Goal: Use online tool/utility

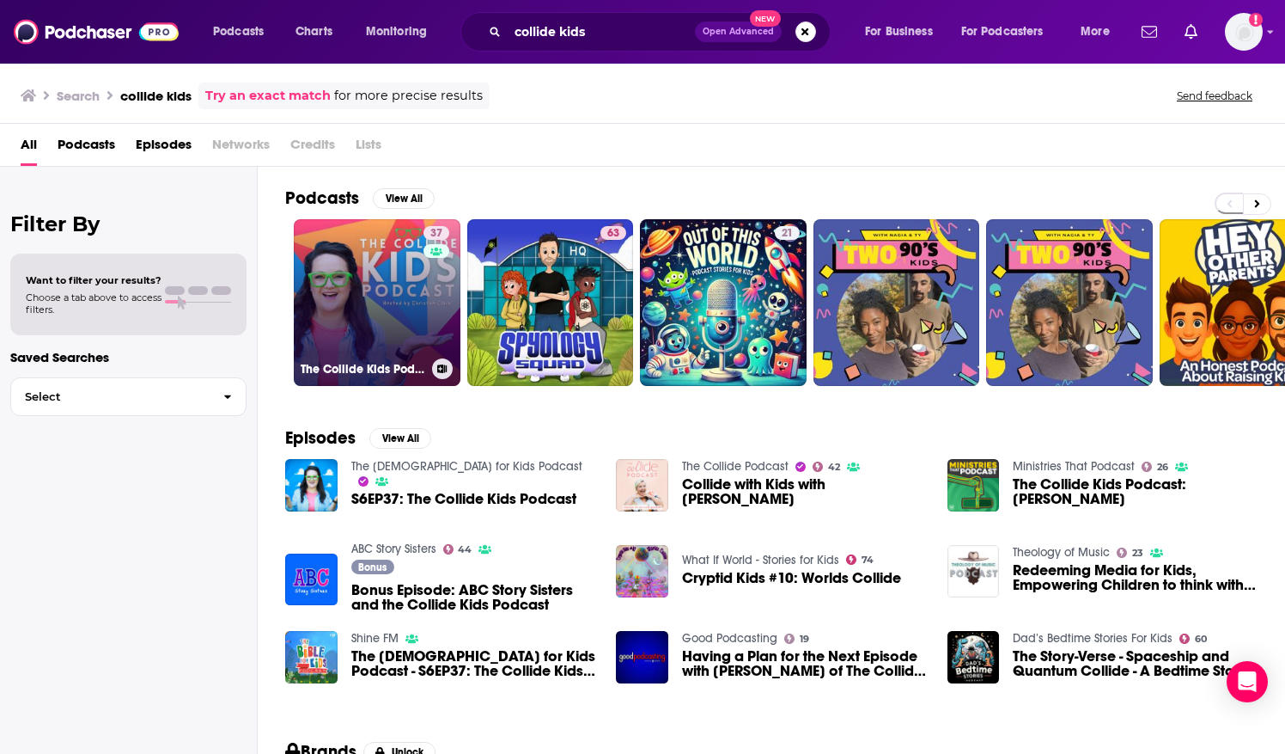
click at [388, 249] on link "37 The Collide Kids Podcast | Faith, Family Discipleship & Fun [DEMOGRAPHIC_DAT…" at bounding box center [377, 302] width 167 height 167
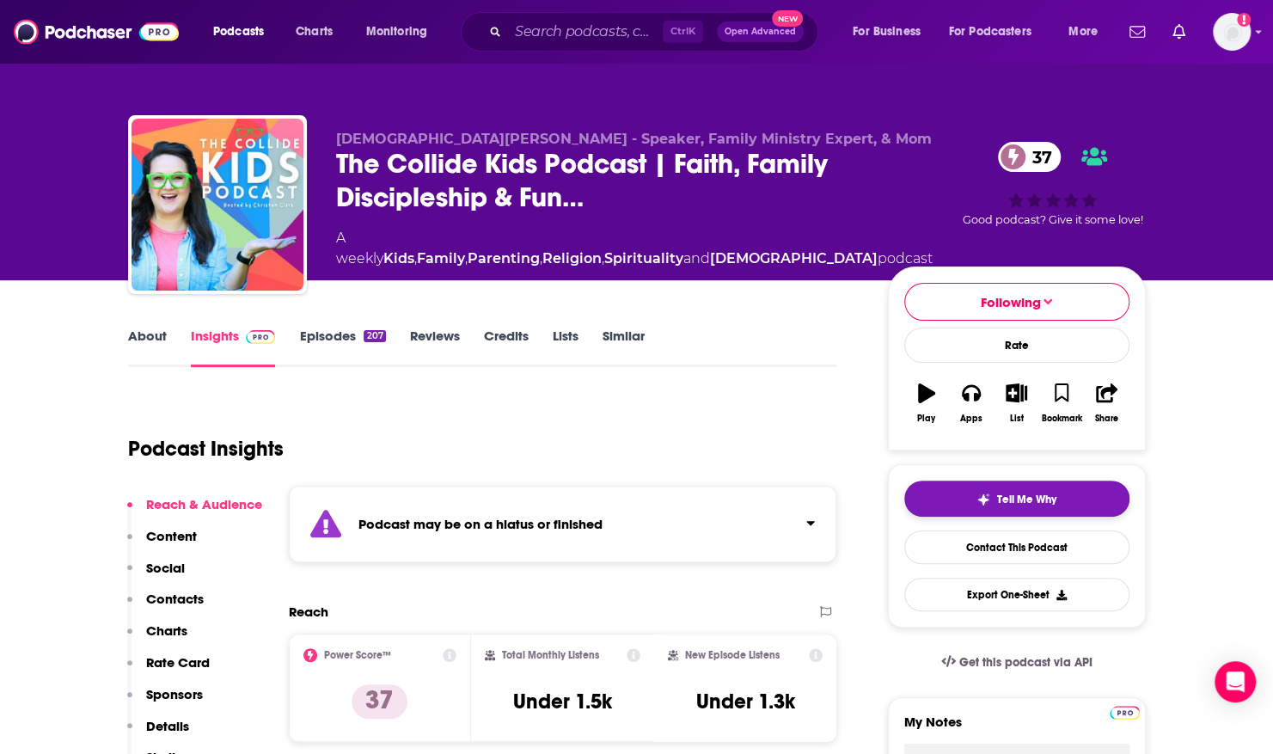
click at [1081, 501] on button "Tell Me Why" at bounding box center [1016, 498] width 225 height 36
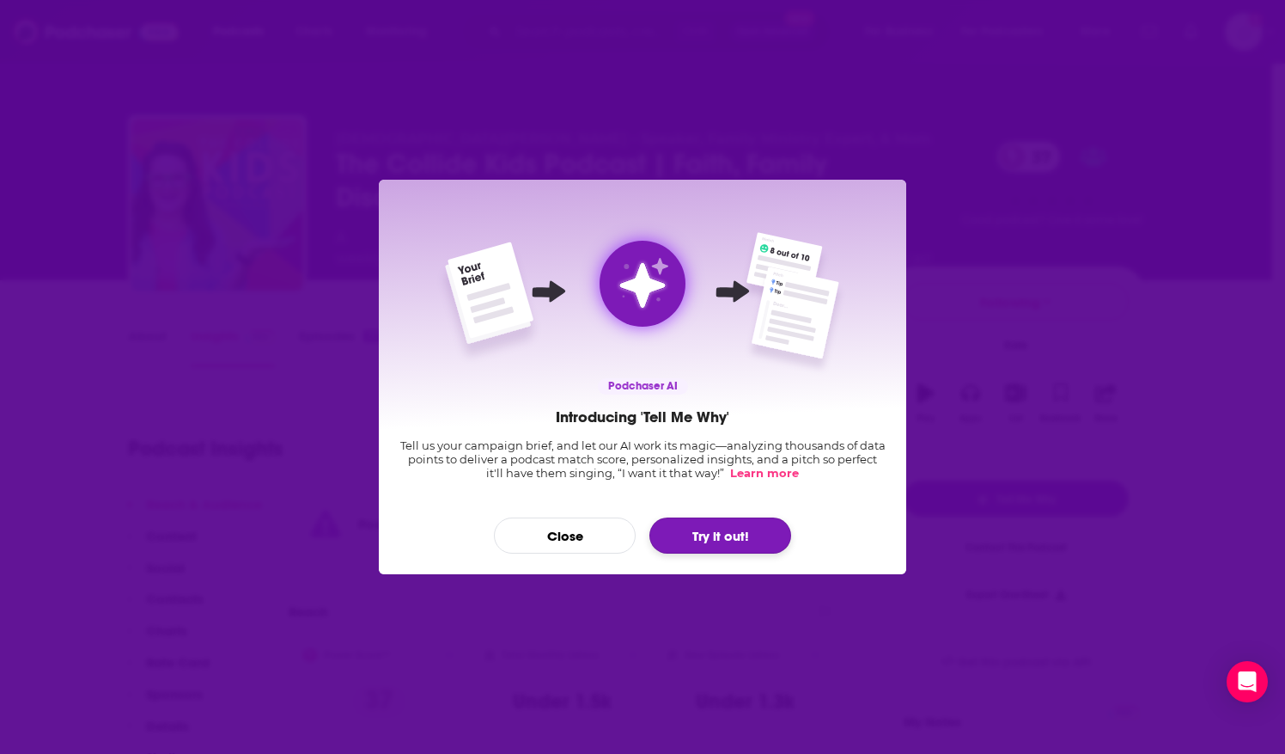
click at [718, 534] on button "Try it out!" at bounding box center [721, 535] width 142 height 36
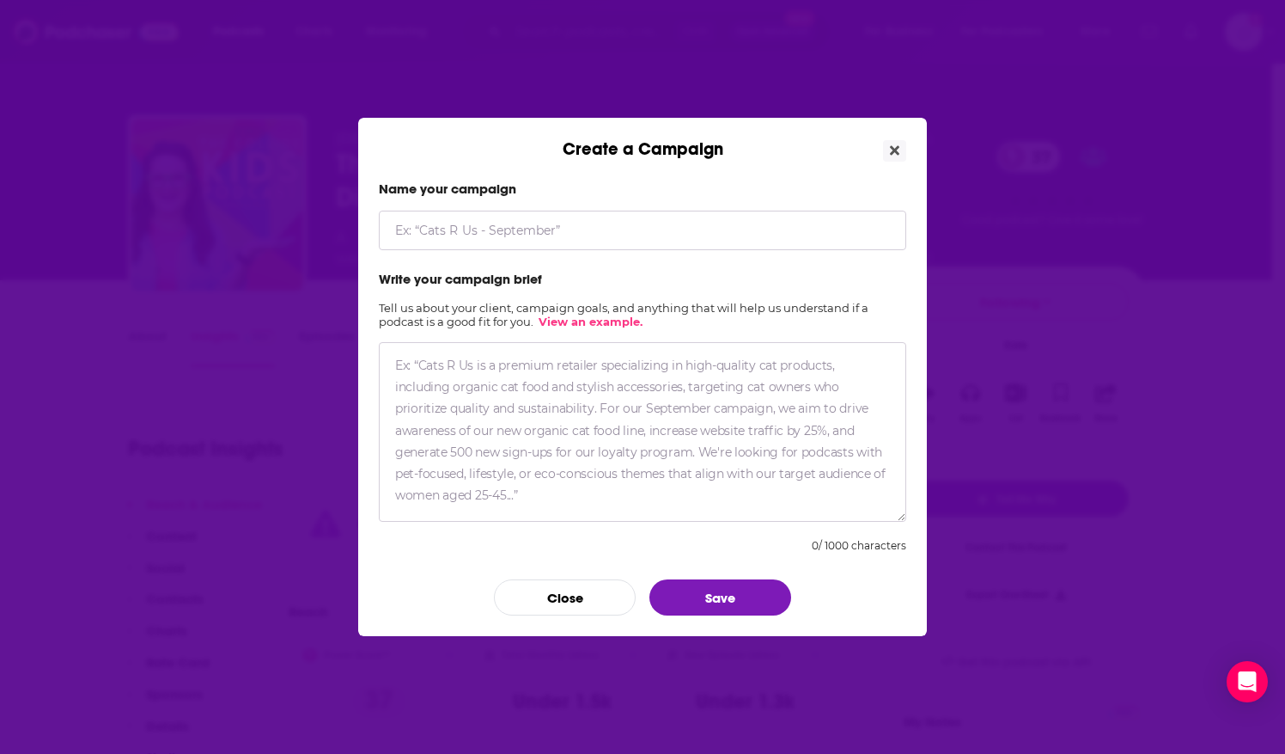
click at [414, 232] on input "Create a Campaign" at bounding box center [643, 231] width 528 height 40
type input "Can I Sit Here?"
click at [396, 366] on textarea "Create a Campaign" at bounding box center [643, 432] width 528 height 180
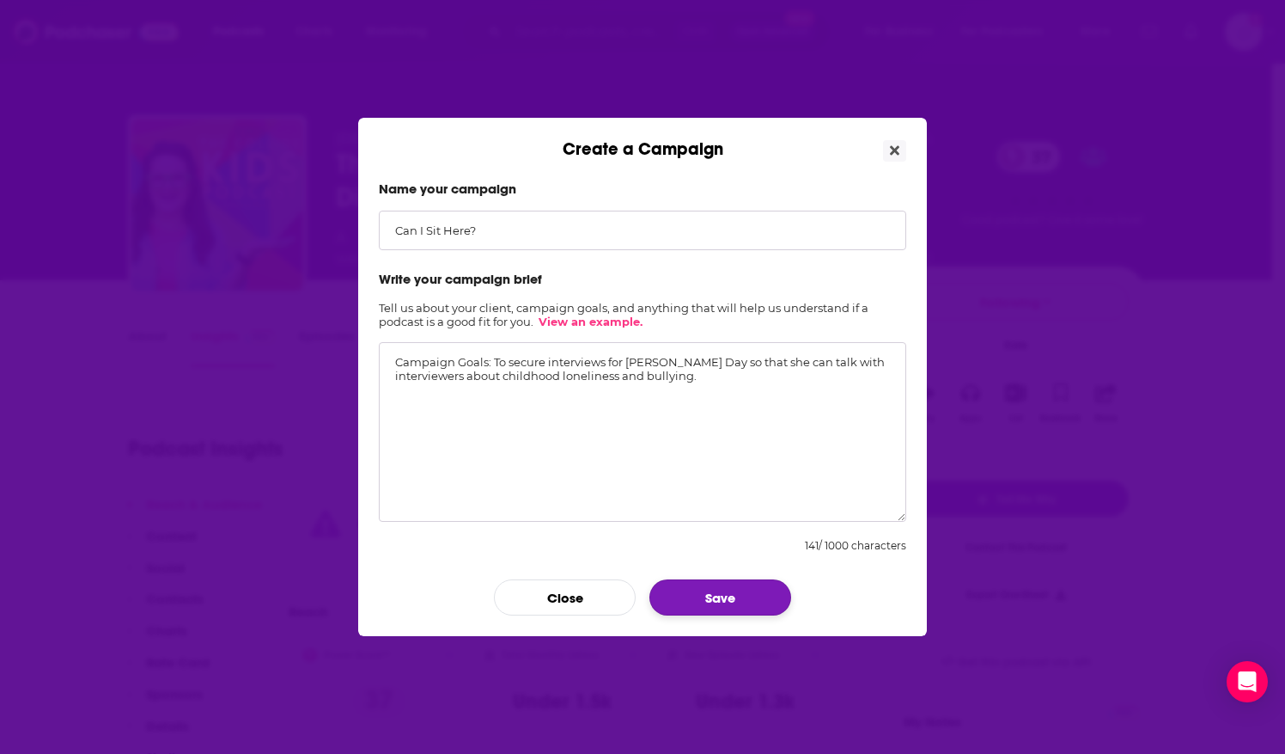
type textarea "Campaign Goals: To secure interviews for [PERSON_NAME] Day so that she can talk…"
click at [705, 601] on button "Save" at bounding box center [721, 597] width 142 height 36
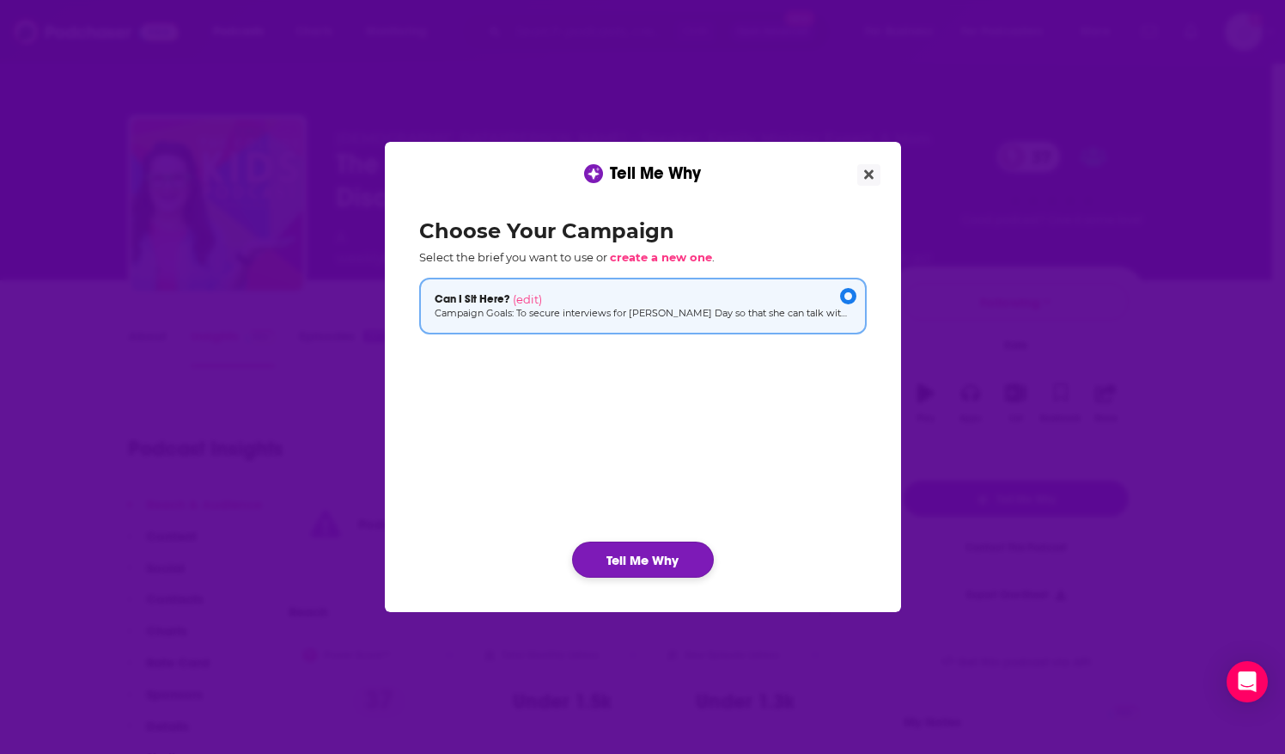
click at [622, 557] on button "Tell Me Why" at bounding box center [643, 559] width 142 height 36
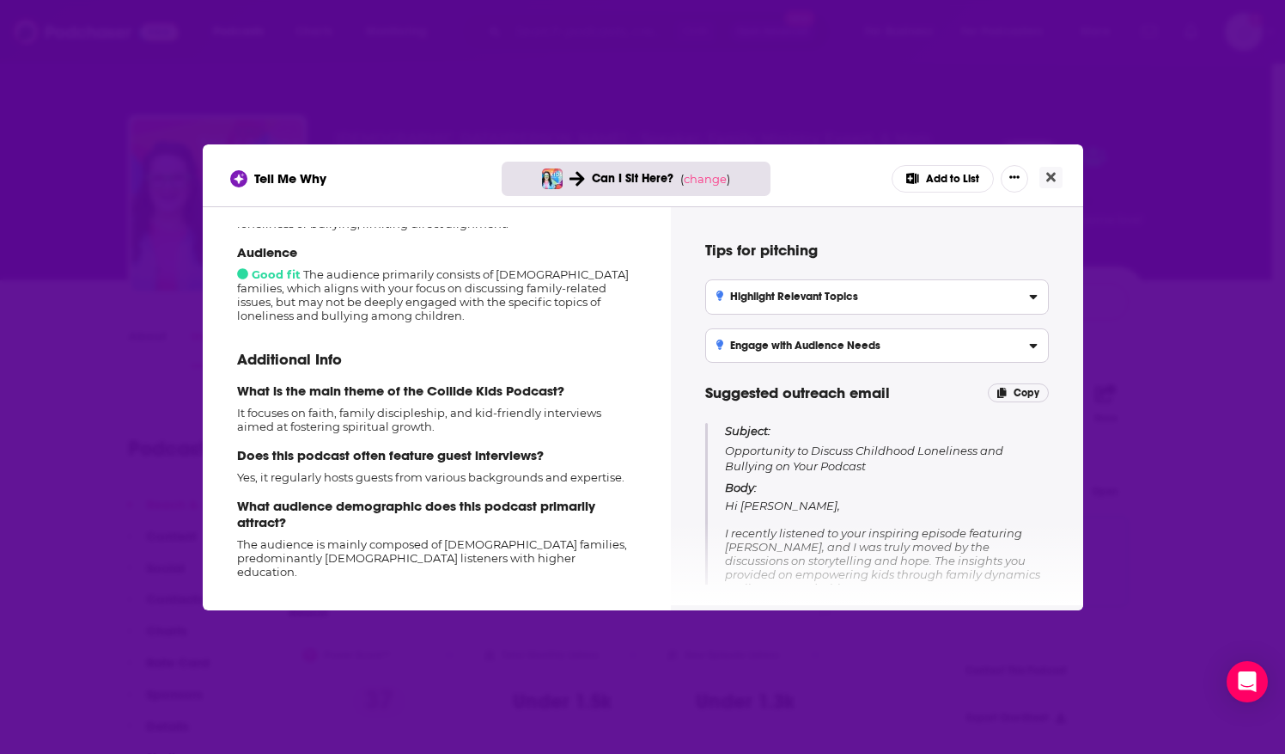
click at [769, 294] on h3 "Highlight Relevant Topics" at bounding box center [788, 296] width 143 height 12
click at [0, 0] on input "Highlight Relevant Topics Emphasize the importance of addressing childhood lone…" at bounding box center [0, 0] width 0 height 0
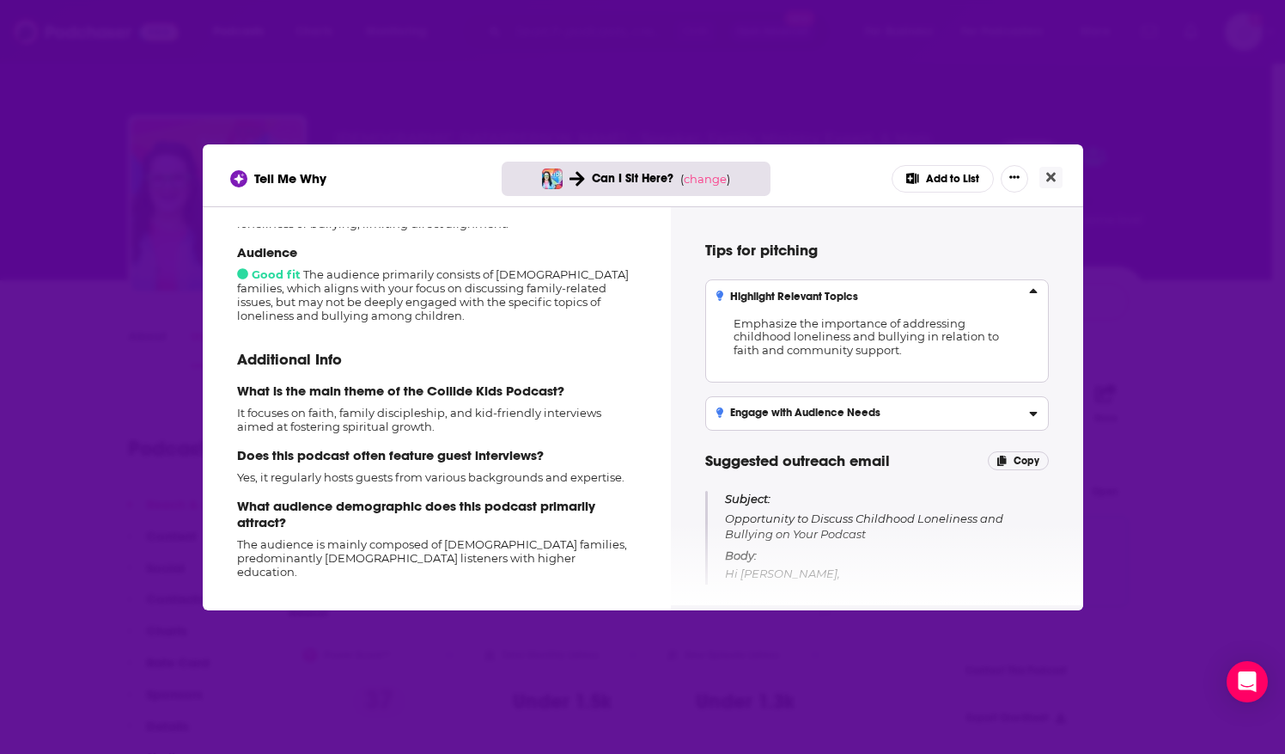
click at [784, 409] on h3 "Engage with Audience Needs" at bounding box center [799, 413] width 165 height 12
click at [0, 0] on input "Engage with Audience Needs Propose to share actionable insights and personal ex…" at bounding box center [0, 0] width 0 height 0
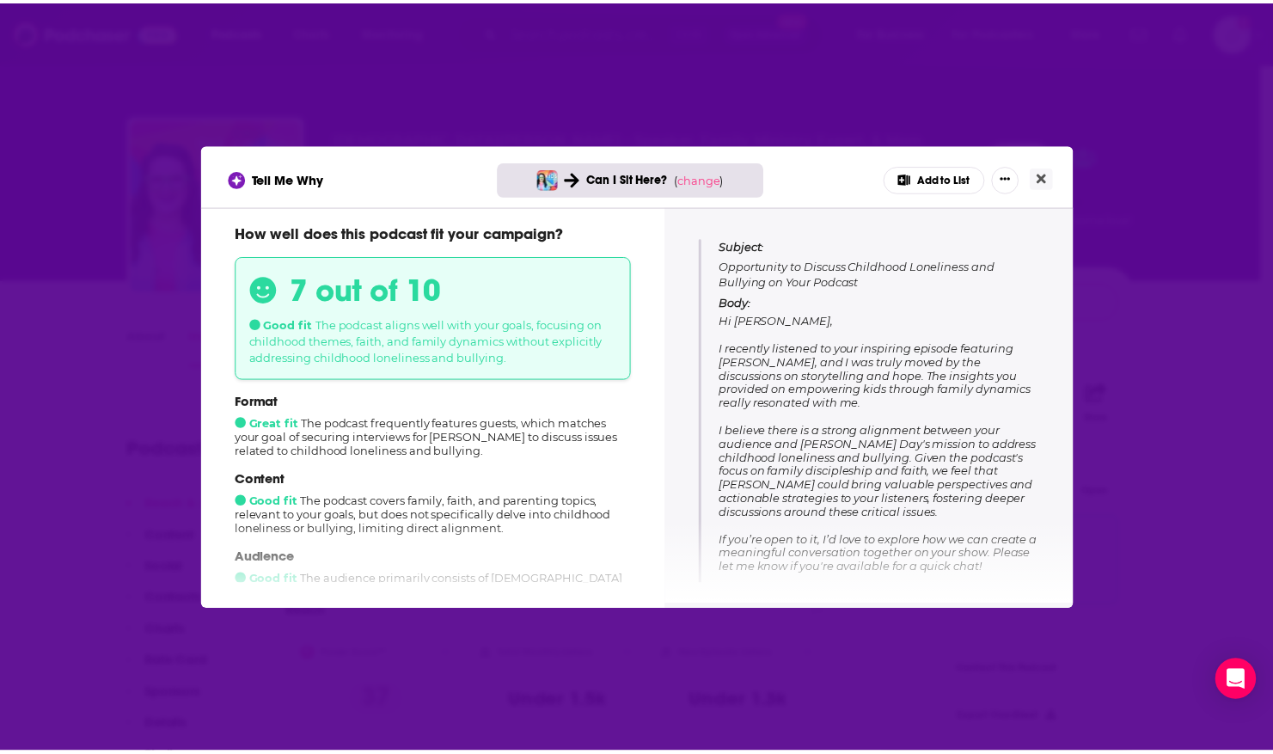
scroll to position [328, 0]
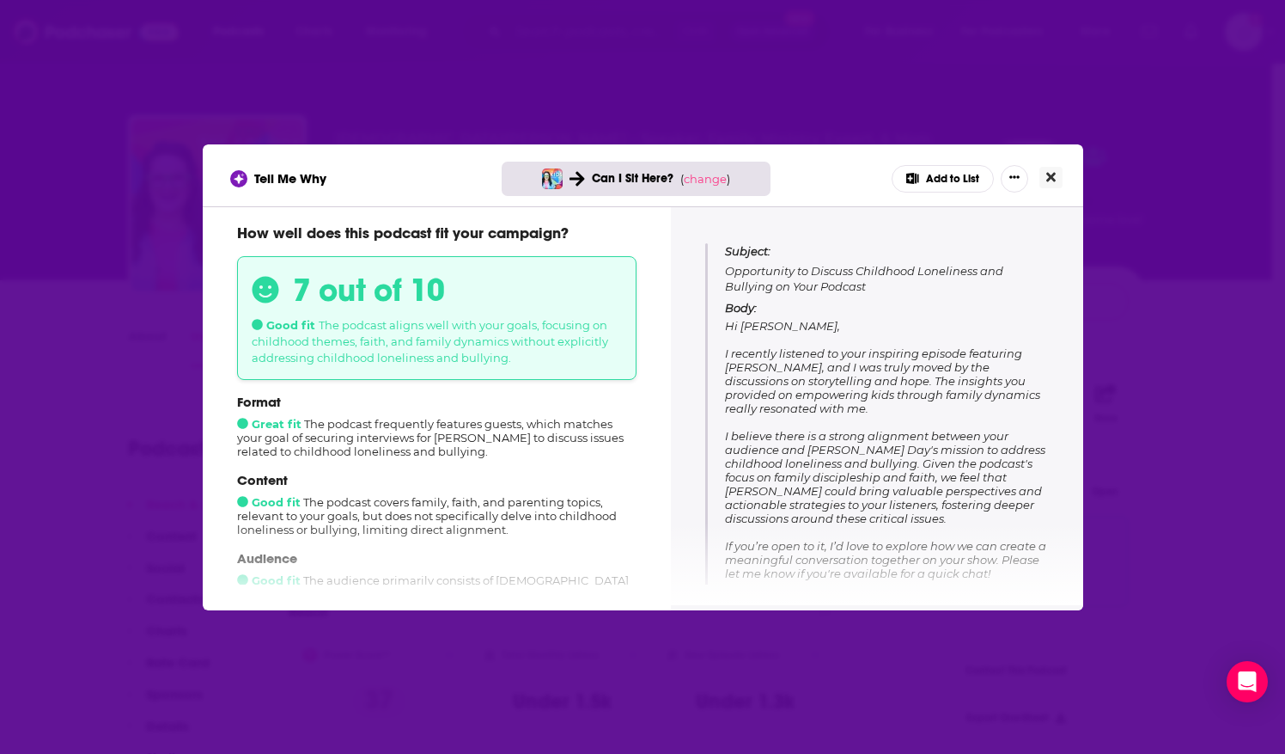
click at [1056, 180] on button "Close" at bounding box center [1051, 177] width 23 height 21
